Goal: Navigation & Orientation: Find specific page/section

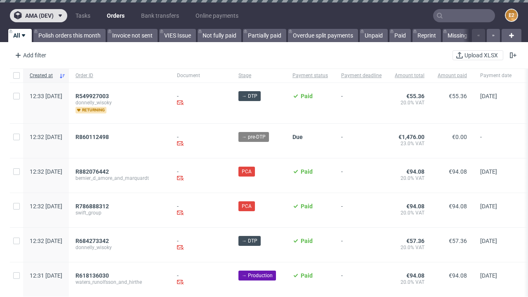
click at [38, 16] on span "ama (dev)" at bounding box center [39, 16] width 28 height 6
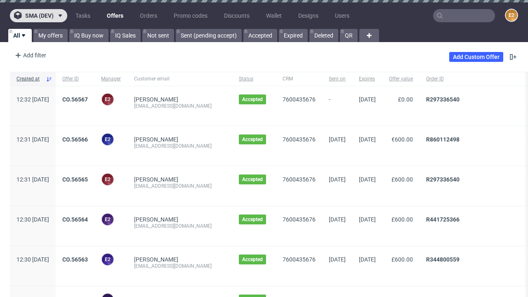
click at [38, 16] on span "sma (dev)" at bounding box center [39, 16] width 28 height 6
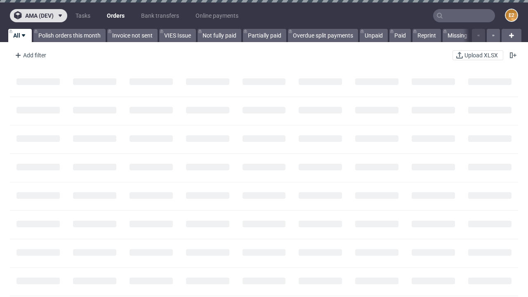
click at [38, 16] on span "ama (dev)" at bounding box center [39, 16] width 28 height 6
